Goal: Information Seeking & Learning: Learn about a topic

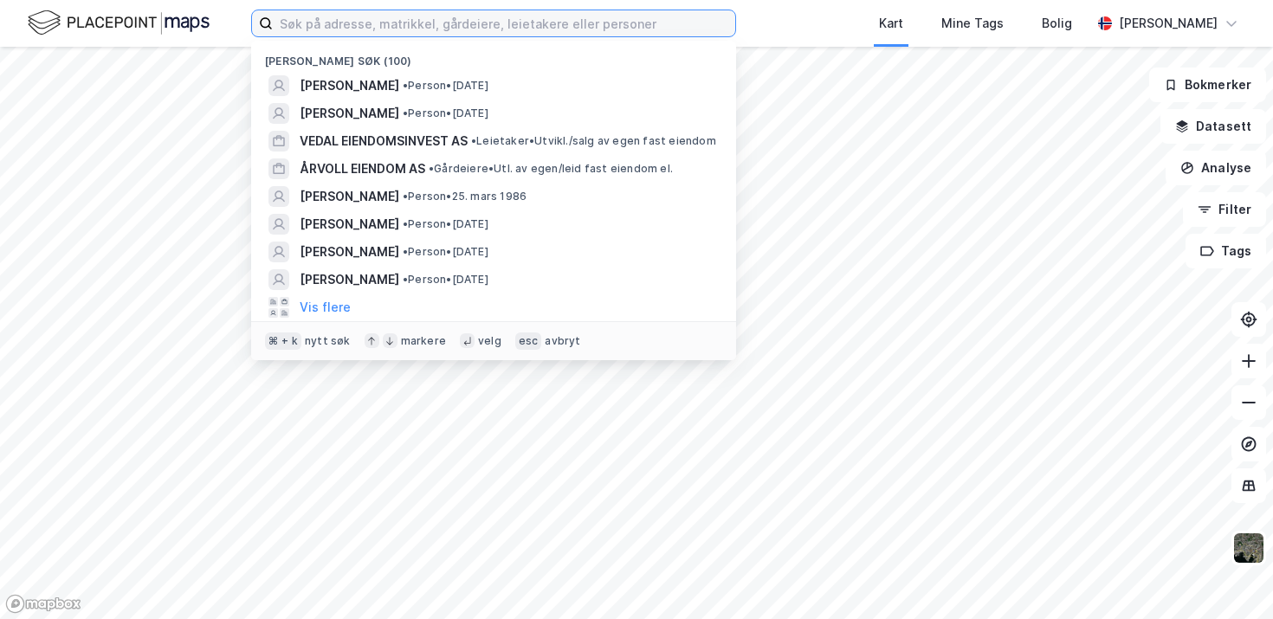
click at [487, 18] on input at bounding box center [504, 23] width 462 height 26
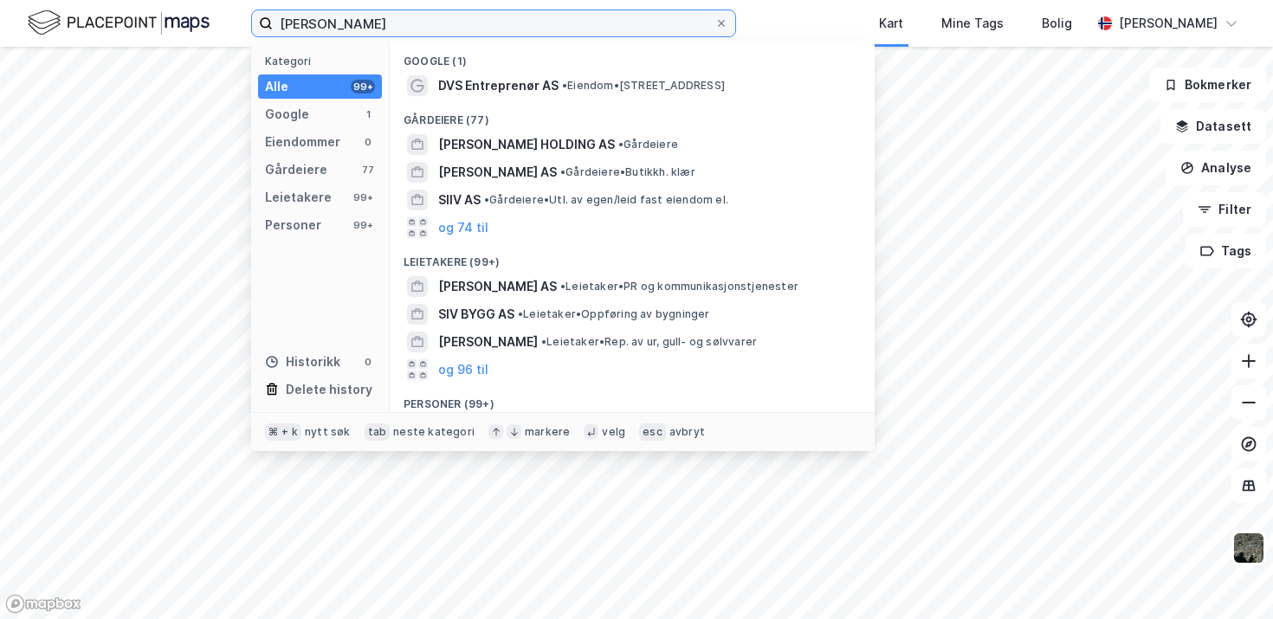
scroll to position [113, 0]
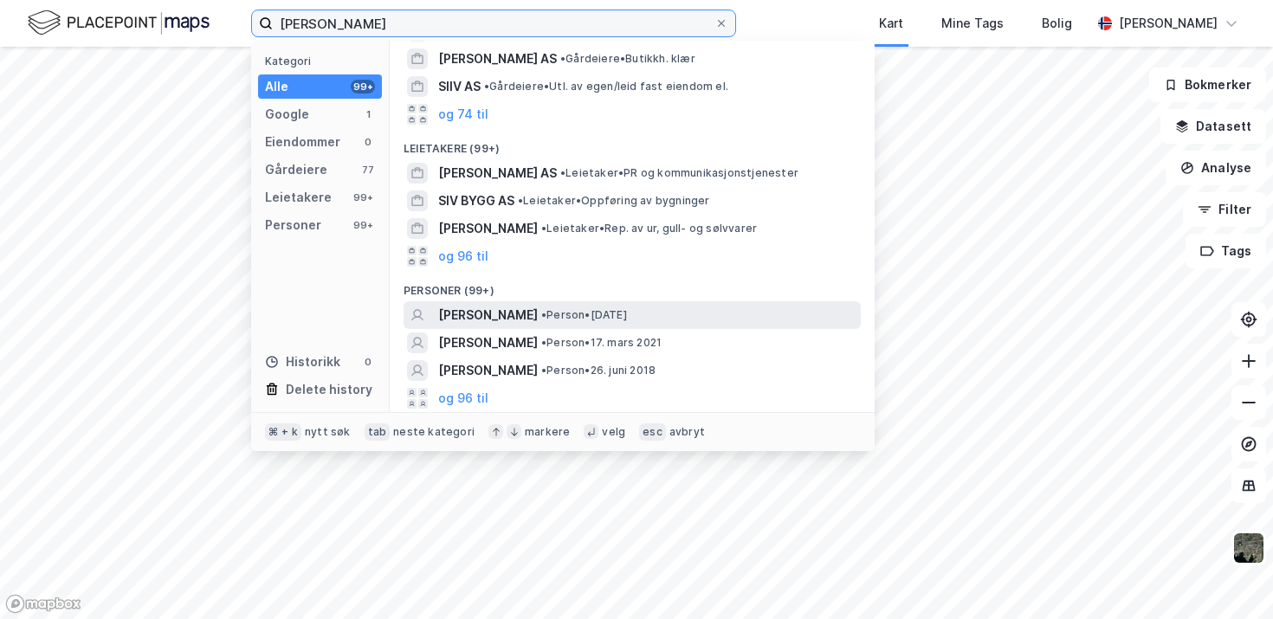
type input "[PERSON_NAME]"
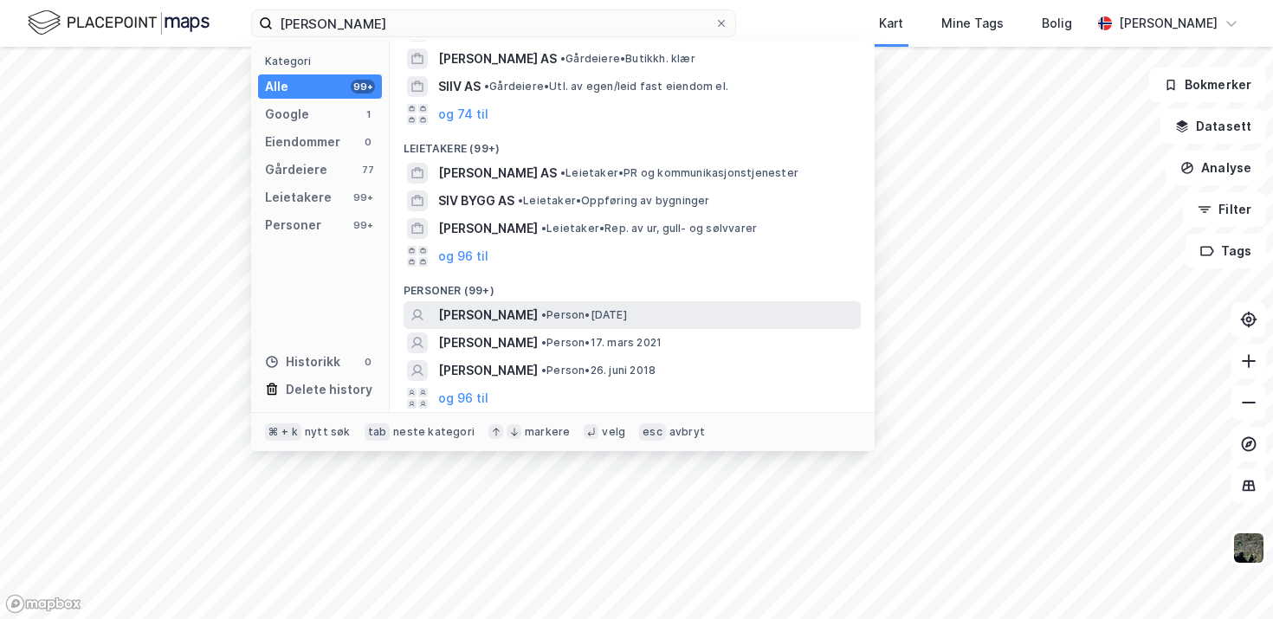
click at [533, 313] on span "[PERSON_NAME]" at bounding box center [488, 315] width 100 height 21
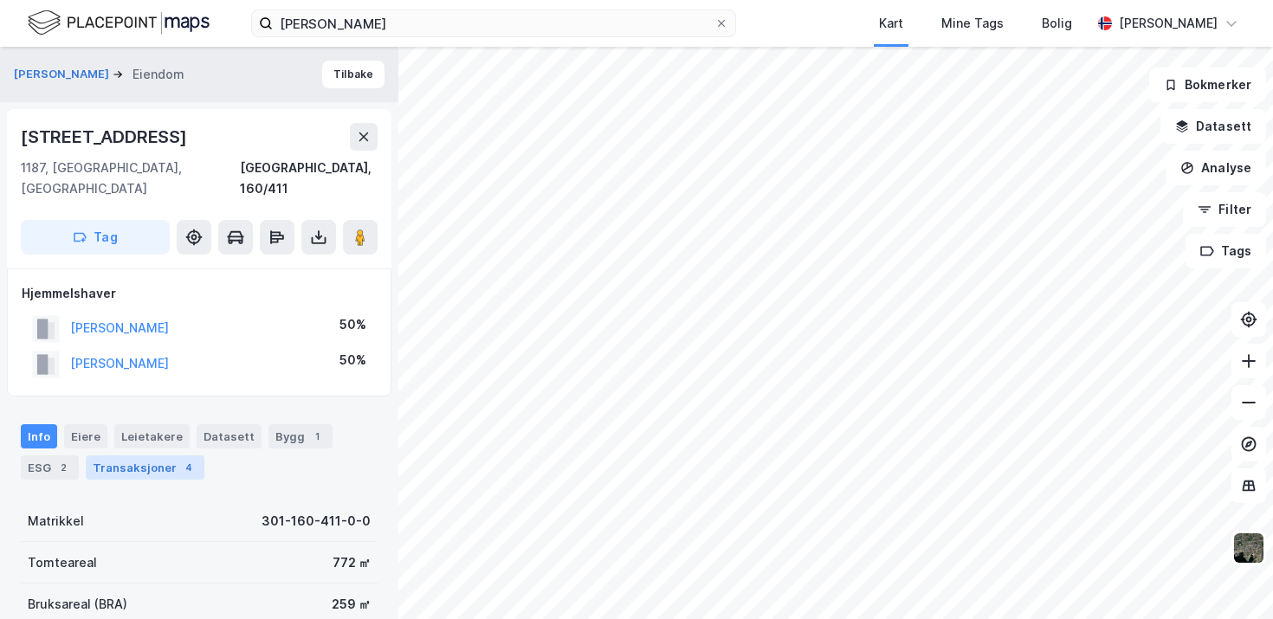
click at [158, 455] on div "Transaksjoner 4" at bounding box center [145, 467] width 119 height 24
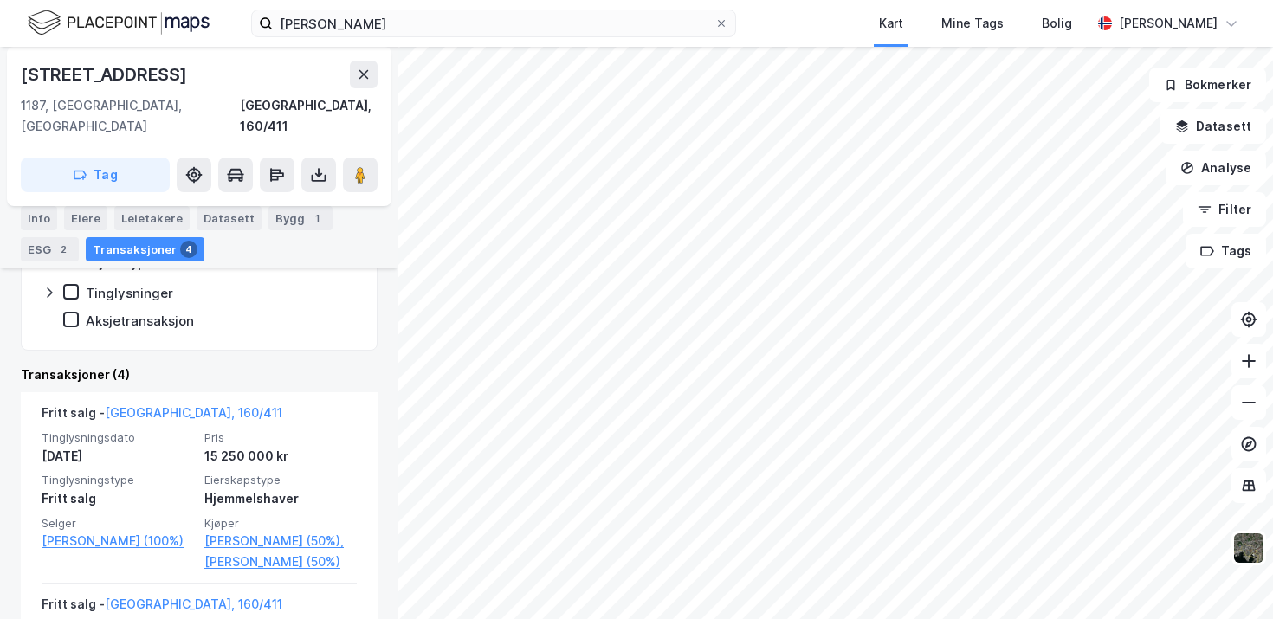
scroll to position [413, 0]
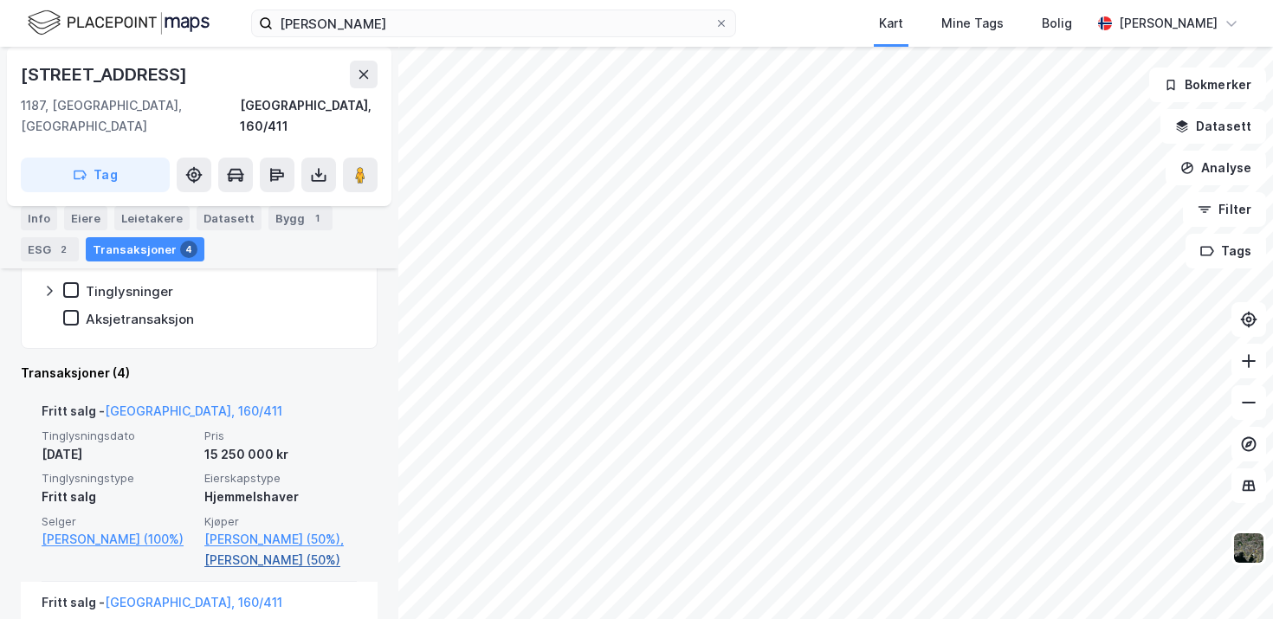
click at [234, 561] on link "[PERSON_NAME] (50%)" at bounding box center [280, 560] width 152 height 21
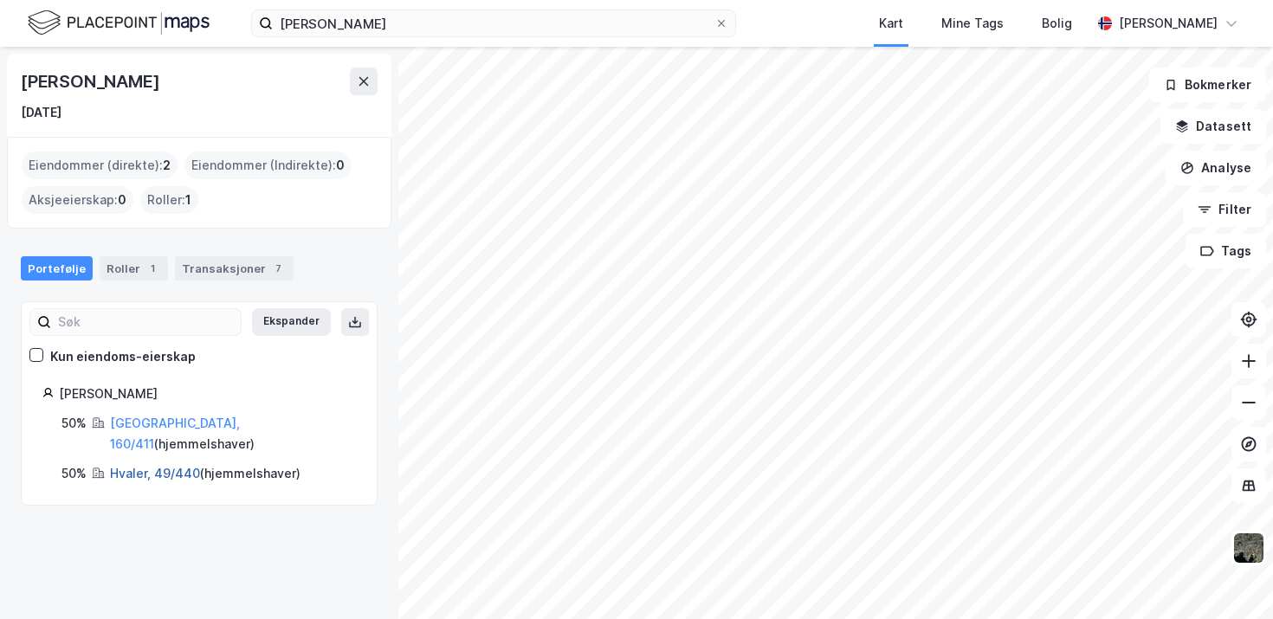
click at [158, 466] on link "Hvaler, 49/440" at bounding box center [155, 473] width 90 height 15
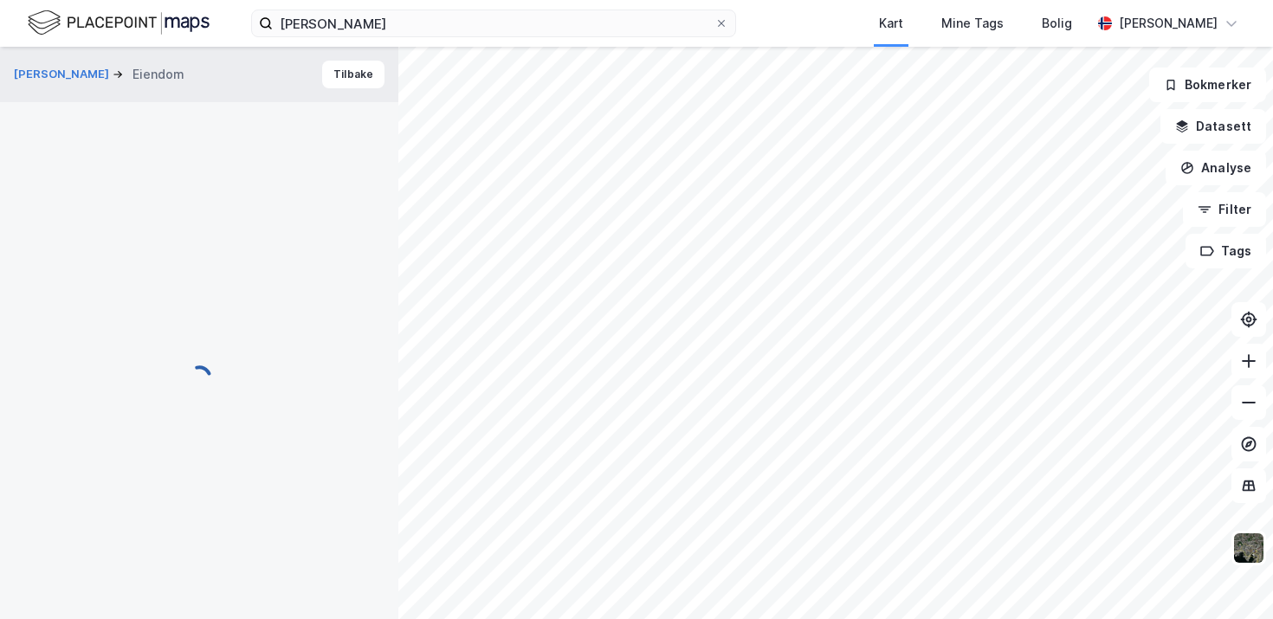
scroll to position [395, 0]
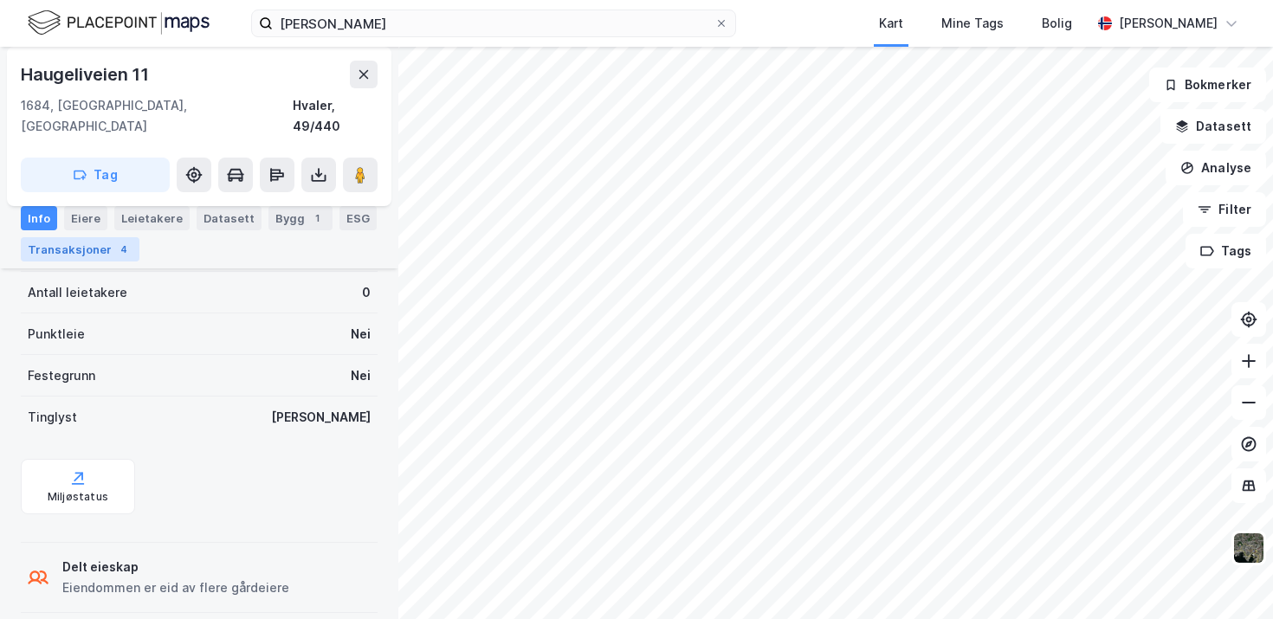
click at [85, 245] on div "Transaksjoner 4" at bounding box center [80, 249] width 119 height 24
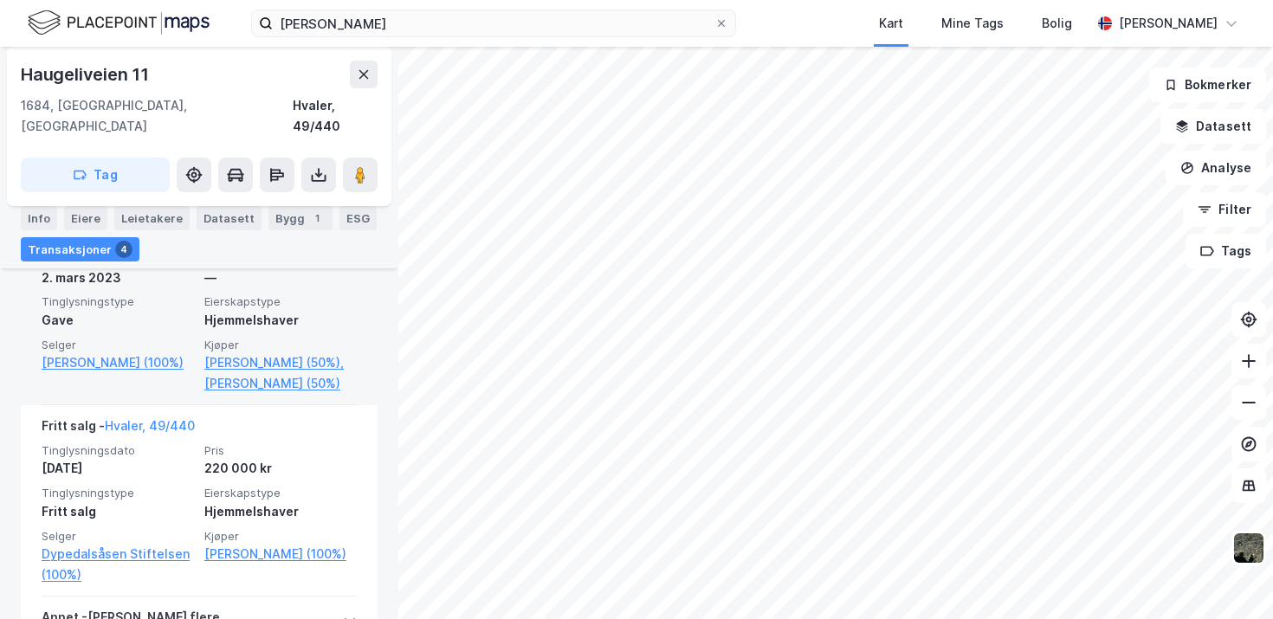
scroll to position [610, 0]
